Goal: Transaction & Acquisition: Download file/media

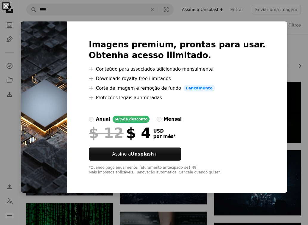
click at [293, 44] on div "An X shape Imagens premium, prontas para usar. Obtenha acesso ilimitado. A plus…" at bounding box center [154, 112] width 308 height 225
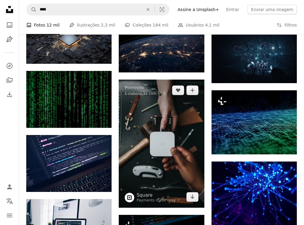
scroll to position [149, 0]
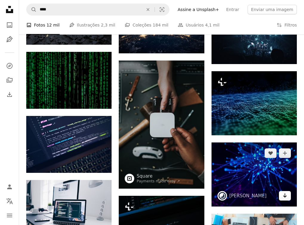
click at [284, 196] on icon "Baixar" at bounding box center [285, 195] width 4 height 4
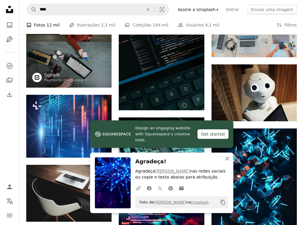
scroll to position [357, 0]
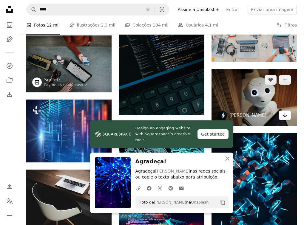
click at [287, 118] on link "Arrow pointing down" at bounding box center [285, 116] width 12 height 10
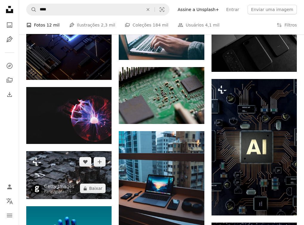
scroll to position [1043, 0]
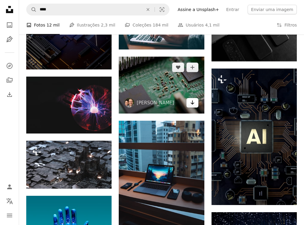
click at [192, 103] on icon "Arrow pointing down" at bounding box center [192, 102] width 5 height 7
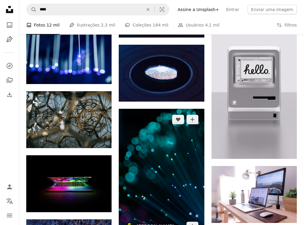
scroll to position [2145, 0]
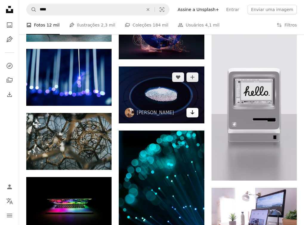
click at [192, 114] on icon "Arrow pointing down" at bounding box center [192, 112] width 5 height 7
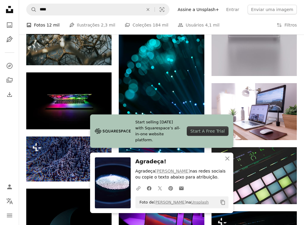
scroll to position [2324, 0]
